Goal: Find specific page/section

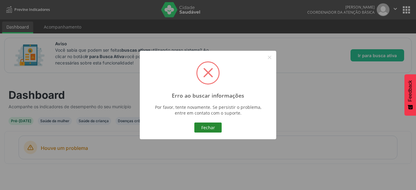
click at [213, 129] on button "Fechar" at bounding box center [207, 128] width 27 height 10
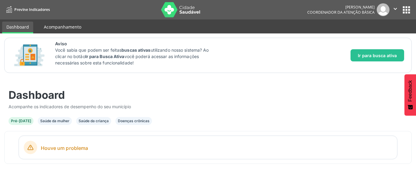
click at [64, 23] on link "Acompanhamento" at bounding box center [63, 27] width 46 height 11
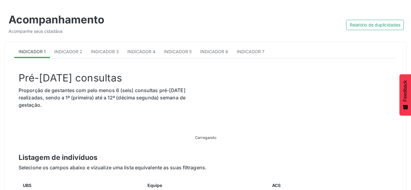
scroll to position [122, 0]
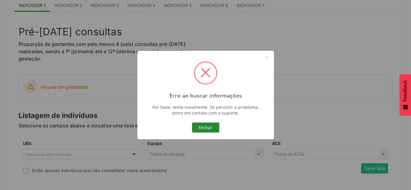
click at [206, 128] on button "Fechar" at bounding box center [205, 128] width 27 height 10
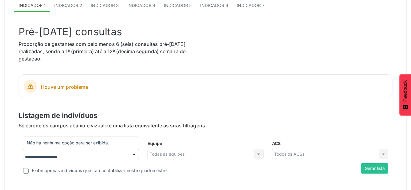
click at [122, 156] on div at bounding box center [81, 154] width 116 height 10
click at [163, 114] on p "Listagem de indivíduos" at bounding box center [206, 116] width 374 height 11
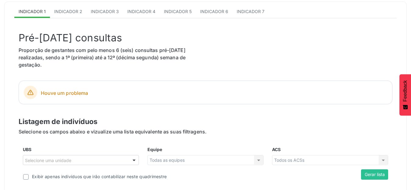
scroll to position [152, 0]
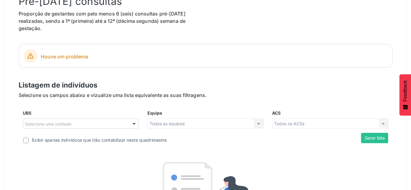
click at [32, 56] on icon at bounding box center [30, 56] width 6 height 6
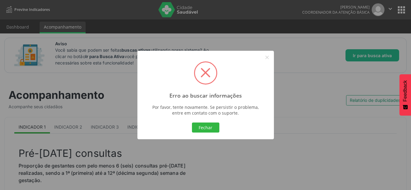
scroll to position [30, 0]
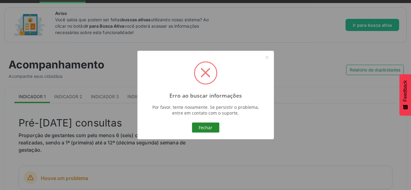
click at [211, 125] on button "Fechar" at bounding box center [205, 128] width 27 height 10
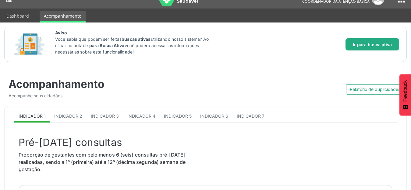
scroll to position [0, 0]
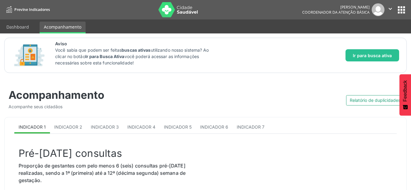
click at [401, 11] on button "apps" at bounding box center [401, 10] width 11 height 11
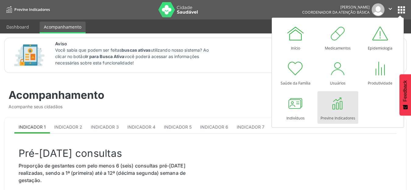
click at [195, 6] on img at bounding box center [178, 9] width 40 height 15
